Goal: Transaction & Acquisition: Purchase product/service

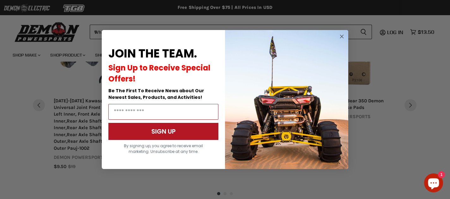
scroll to position [560, 0]
